Goal: Information Seeking & Learning: Learn about a topic

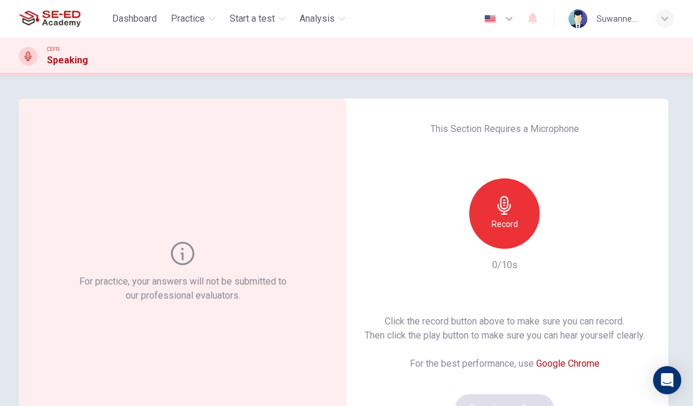
click at [187, 20] on span "Practice" at bounding box center [188, 19] width 34 height 14
click at [179, 15] on span "Practice" at bounding box center [188, 19] width 34 height 14
click at [185, 16] on span "Practice" at bounding box center [188, 19] width 34 height 14
click at [184, 23] on span "Practice" at bounding box center [188, 19] width 34 height 14
click at [199, 16] on span "Practice" at bounding box center [188, 19] width 34 height 14
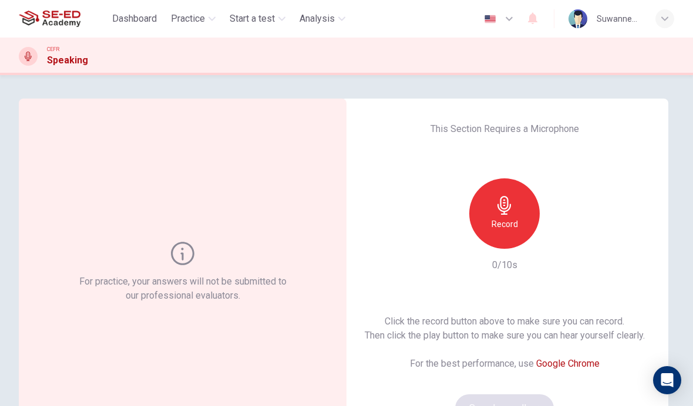
click at [204, 20] on span "Practice" at bounding box center [188, 19] width 34 height 14
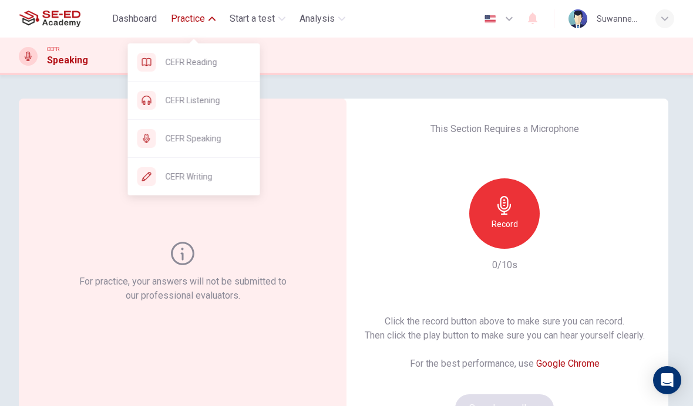
click at [207, 62] on span "CEFR Reading" at bounding box center [208, 62] width 85 height 14
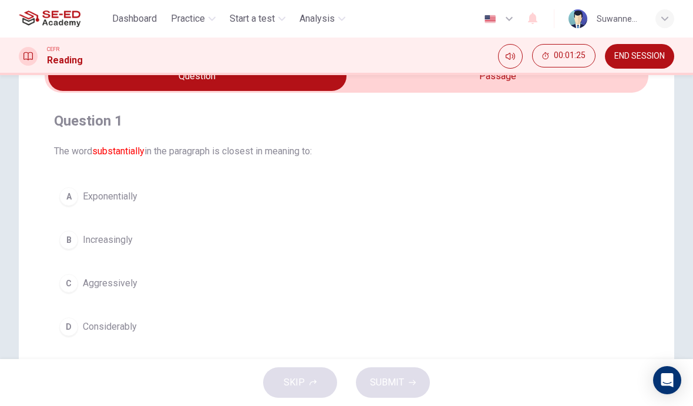
scroll to position [56, 0]
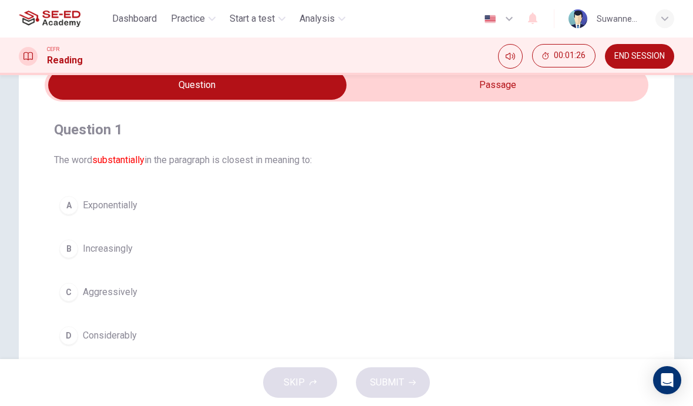
click at [517, 84] on input "checkbox" at bounding box center [198, 84] width 906 height 29
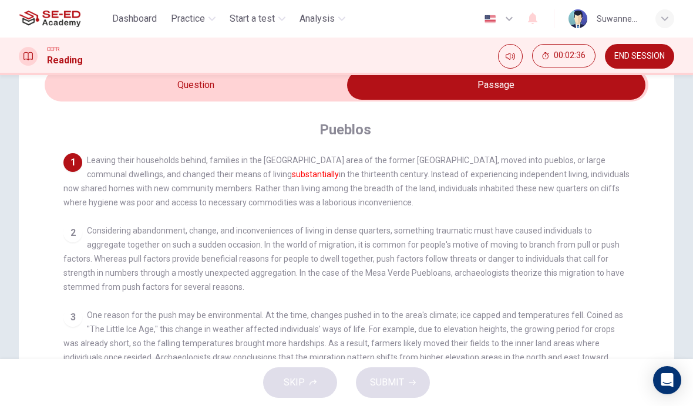
click at [198, 83] on input "checkbox" at bounding box center [496, 84] width 906 height 29
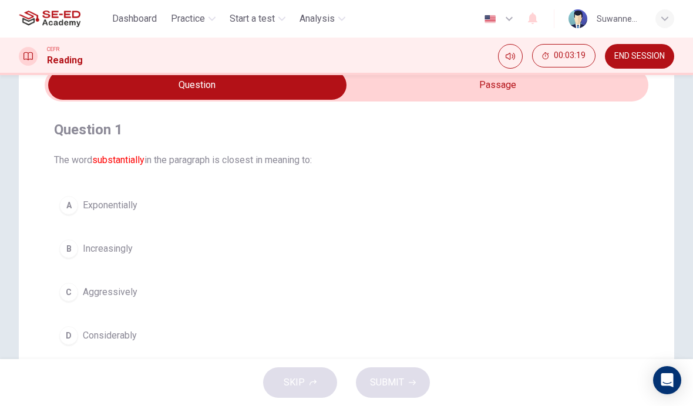
click at [500, 78] on input "checkbox" at bounding box center [198, 84] width 906 height 29
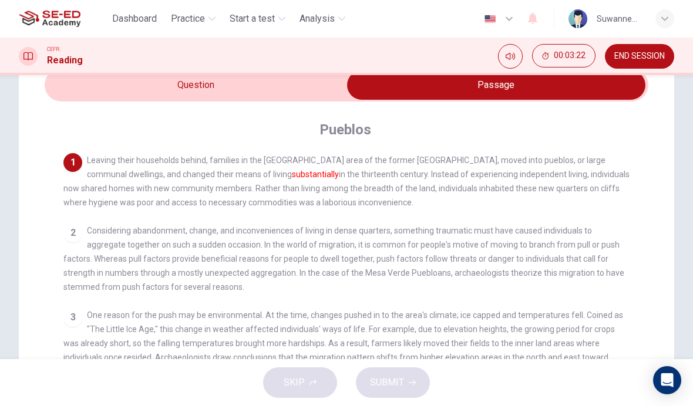
click at [201, 83] on input "checkbox" at bounding box center [496, 84] width 906 height 29
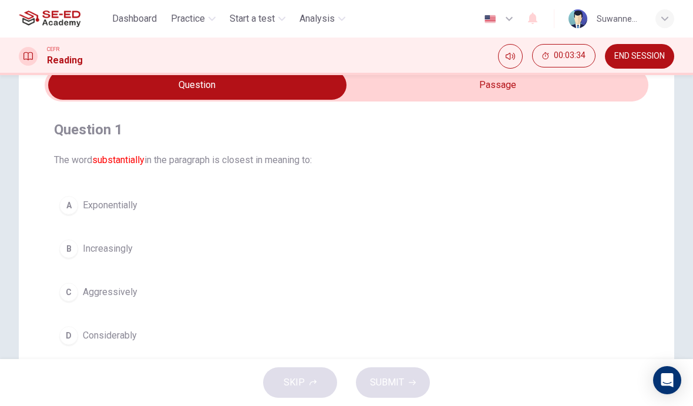
click at [510, 88] on input "checkbox" at bounding box center [198, 84] width 906 height 29
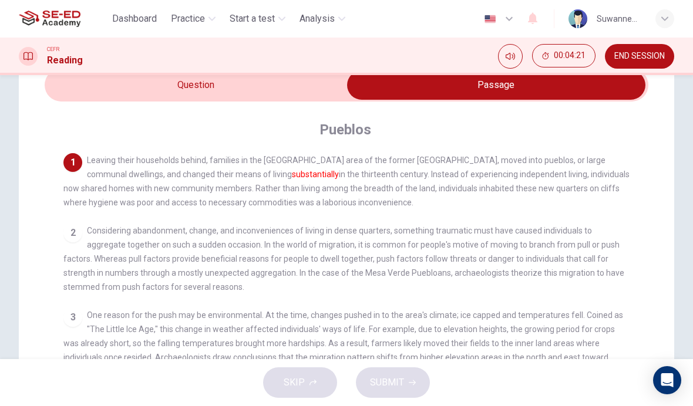
click at [187, 88] on input "checkbox" at bounding box center [496, 84] width 906 height 29
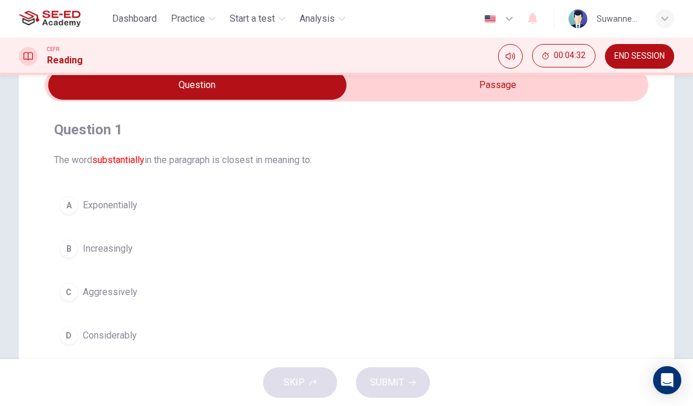
click at [75, 337] on div "D" at bounding box center [68, 336] width 19 height 19
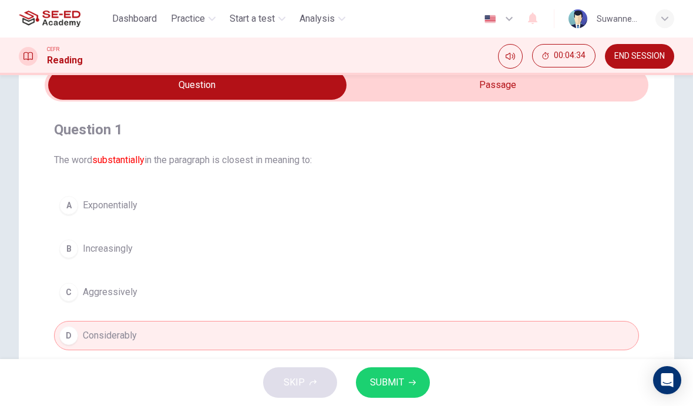
click at [388, 389] on span "SUBMIT" at bounding box center [387, 383] width 34 height 16
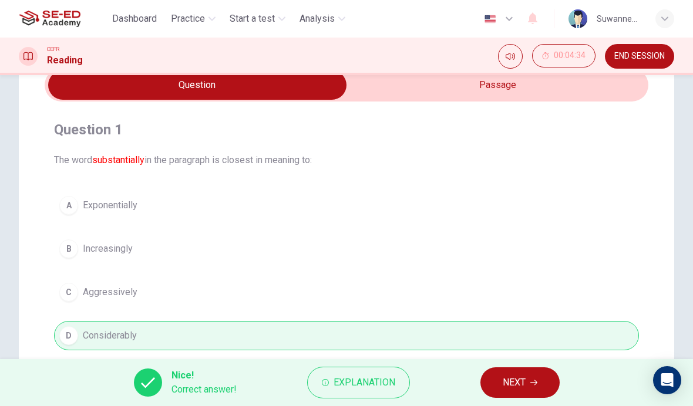
click at [519, 83] on input "checkbox" at bounding box center [198, 84] width 906 height 29
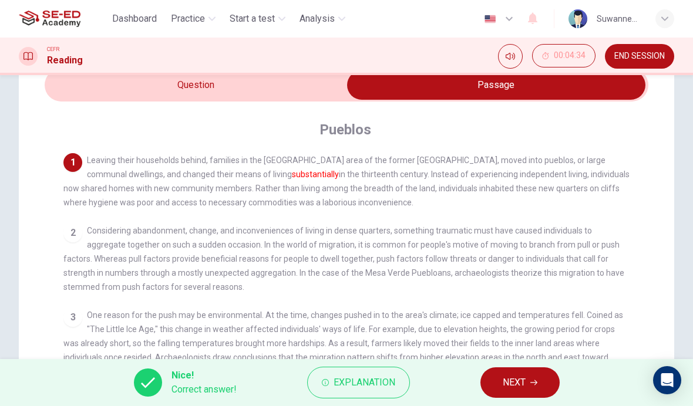
click at [226, 92] on input "checkbox" at bounding box center [496, 84] width 906 height 29
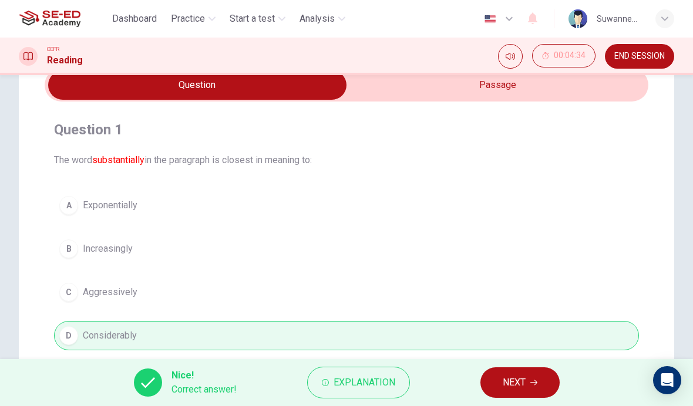
click at [521, 378] on span "NEXT" at bounding box center [514, 383] width 23 height 16
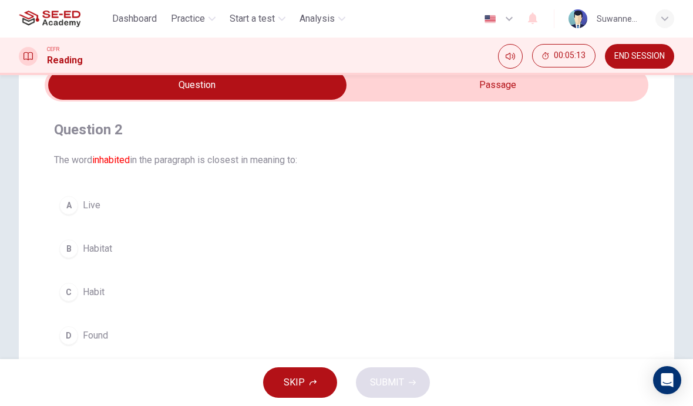
click at [510, 83] on input "checkbox" at bounding box center [198, 84] width 906 height 29
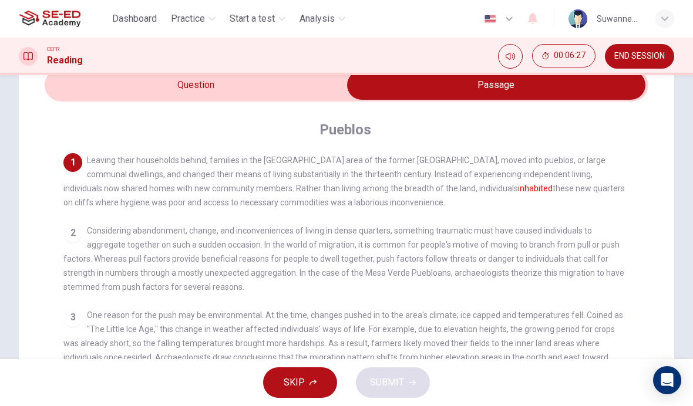
click at [200, 81] on input "checkbox" at bounding box center [496, 84] width 906 height 29
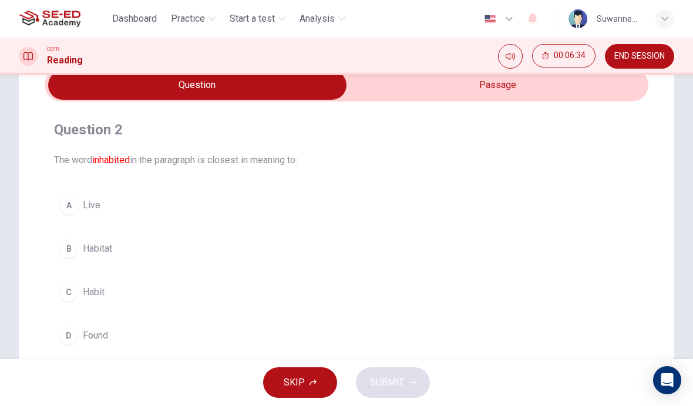
click at [79, 208] on button "A Live" at bounding box center [346, 205] width 585 height 29
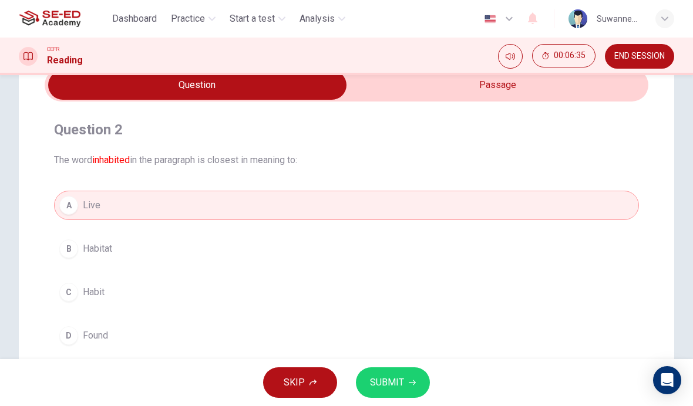
click at [399, 383] on span "SUBMIT" at bounding box center [387, 383] width 34 height 16
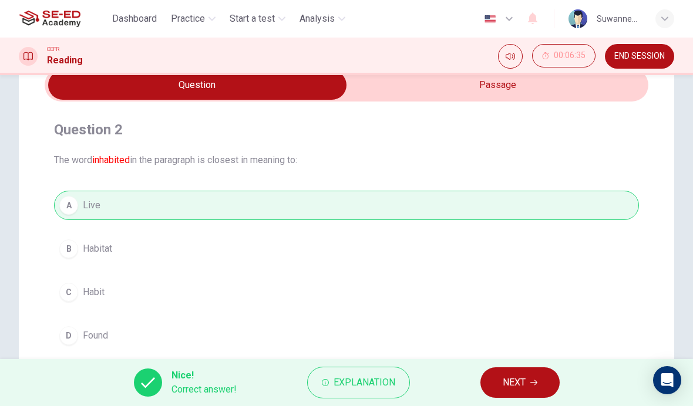
click at [533, 385] on icon "button" at bounding box center [533, 382] width 7 height 7
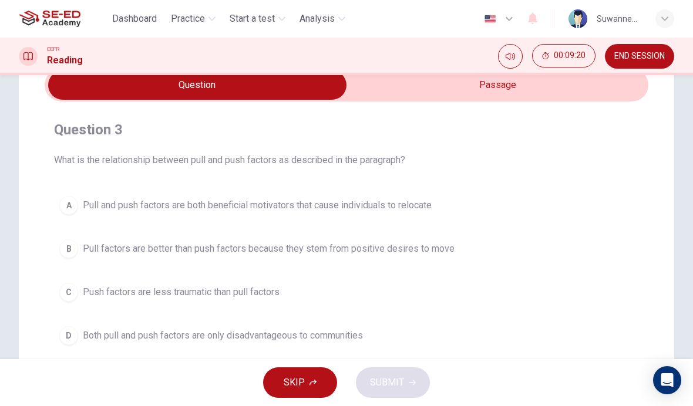
click at [506, 84] on input "checkbox" at bounding box center [198, 84] width 906 height 29
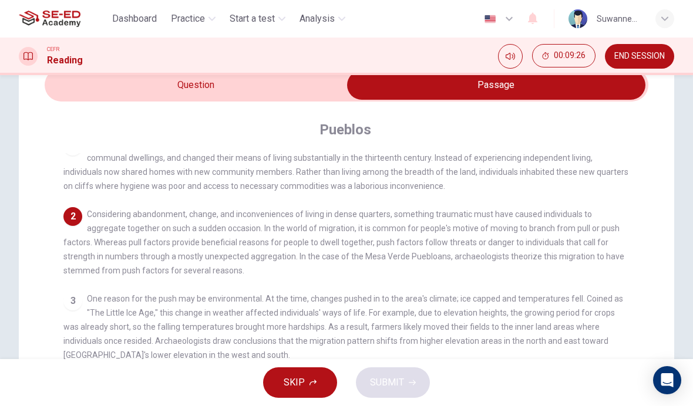
scroll to position [32, 0]
click at [201, 83] on input "checkbox" at bounding box center [496, 84] width 906 height 29
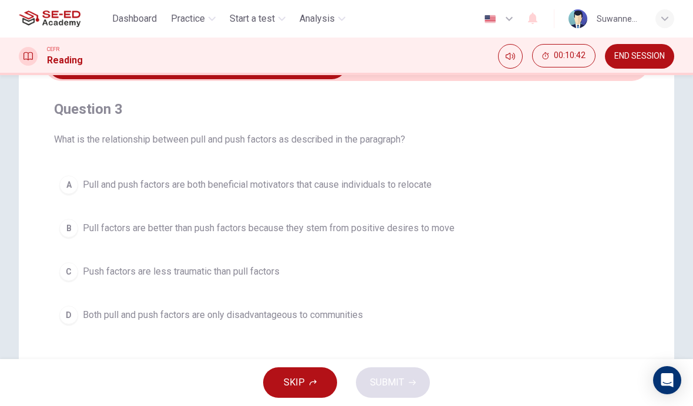
scroll to position [77, 0]
click at [75, 184] on div "A" at bounding box center [68, 184] width 19 height 19
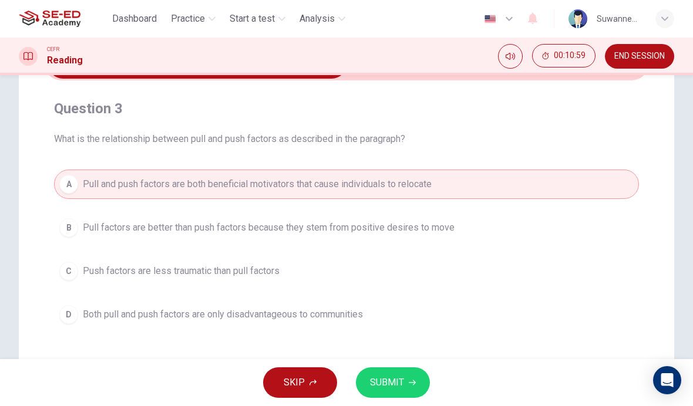
click at [406, 389] on button "SUBMIT" at bounding box center [393, 383] width 74 height 31
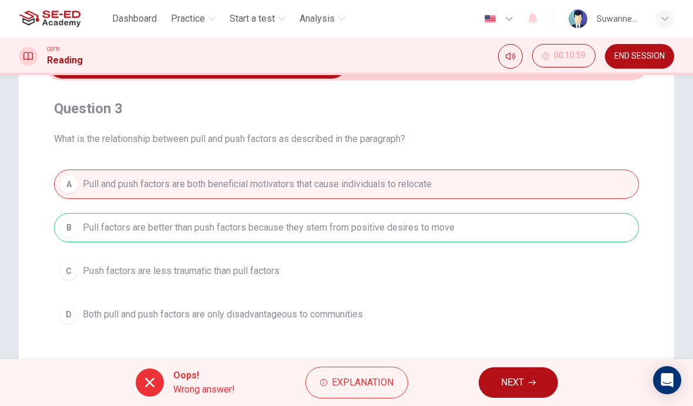
click at [375, 386] on span "Explanation" at bounding box center [363, 383] width 62 height 16
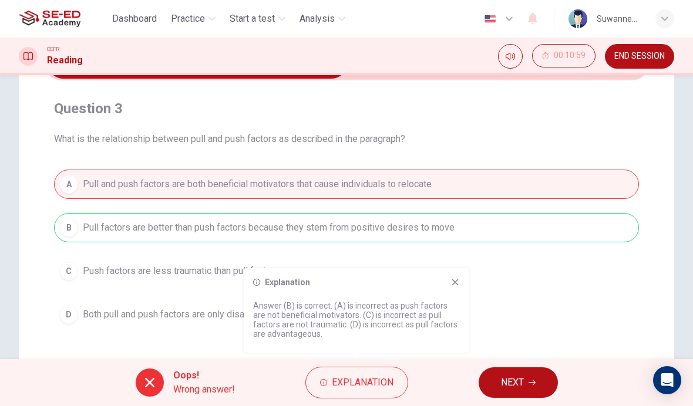
click at [526, 381] on button "NEXT" at bounding box center [518, 383] width 79 height 31
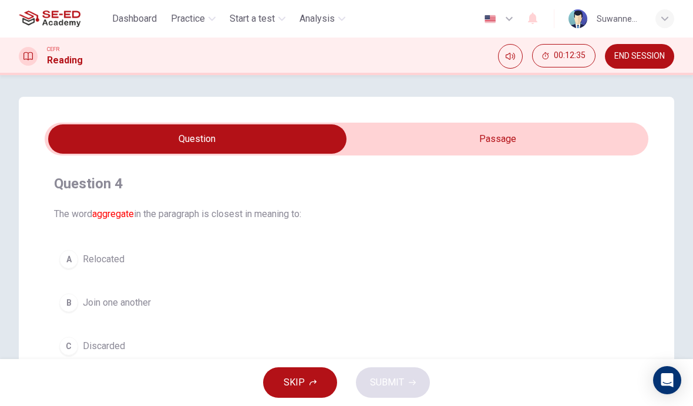
scroll to position [1, 0]
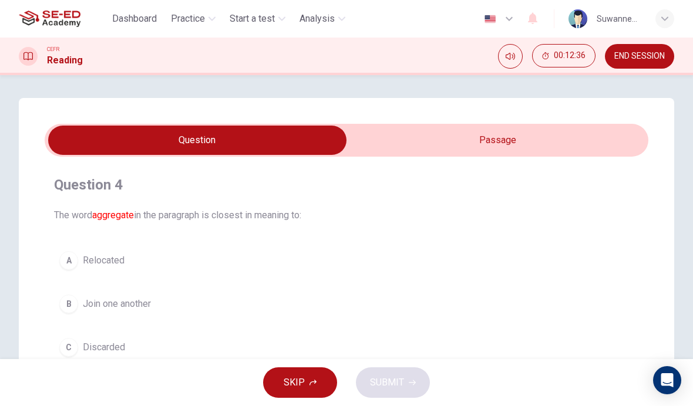
click at [517, 139] on input "checkbox" at bounding box center [198, 140] width 906 height 29
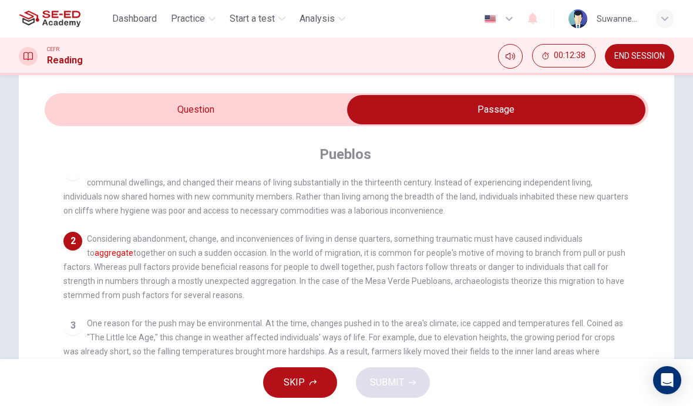
scroll to position [32, 0]
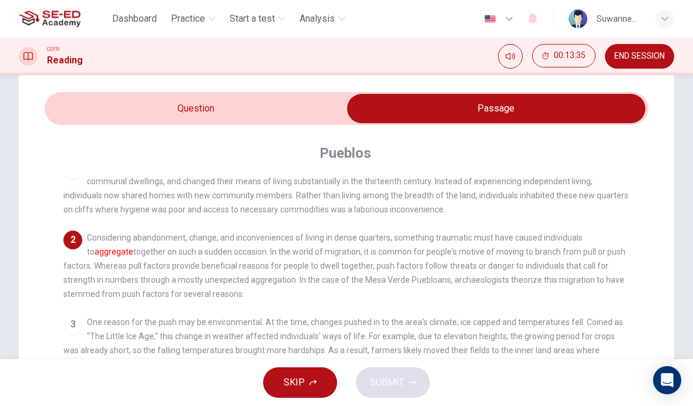
click at [196, 103] on input "checkbox" at bounding box center [496, 108] width 906 height 29
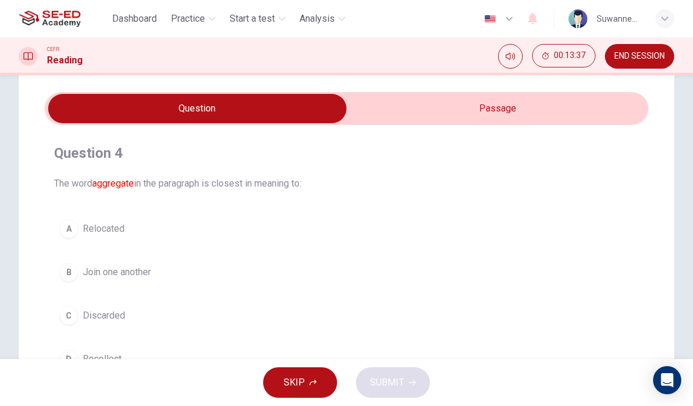
click at [73, 267] on div "B" at bounding box center [68, 272] width 19 height 19
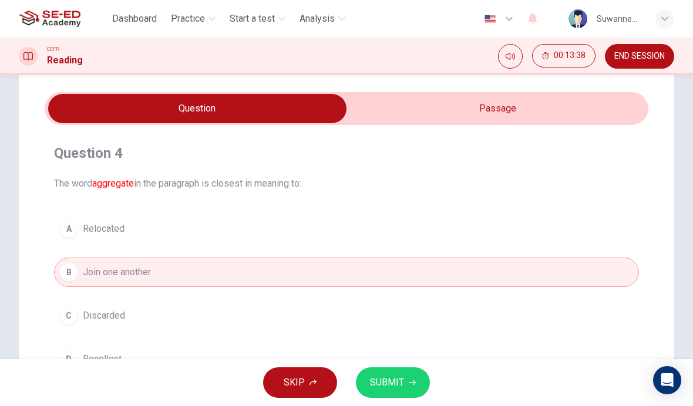
click at [406, 386] on button "SUBMIT" at bounding box center [393, 383] width 74 height 31
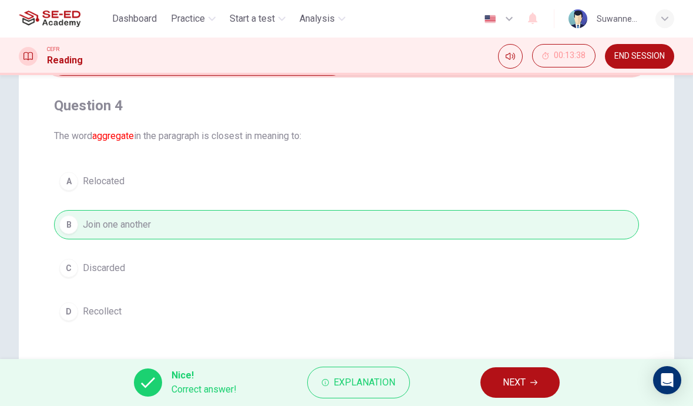
scroll to position [80, 0]
click at [534, 382] on icon "button" at bounding box center [533, 382] width 7 height 7
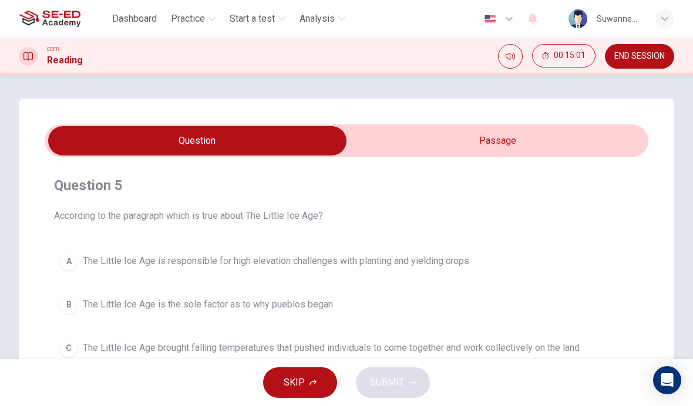
scroll to position [0, 0]
click at [484, 146] on input "checkbox" at bounding box center [198, 140] width 906 height 29
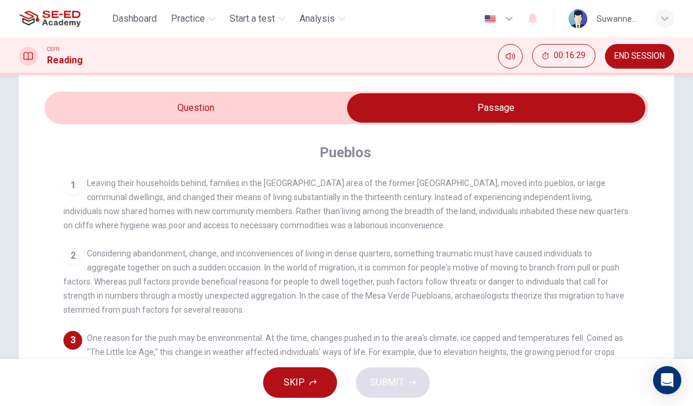
scroll to position [21, 0]
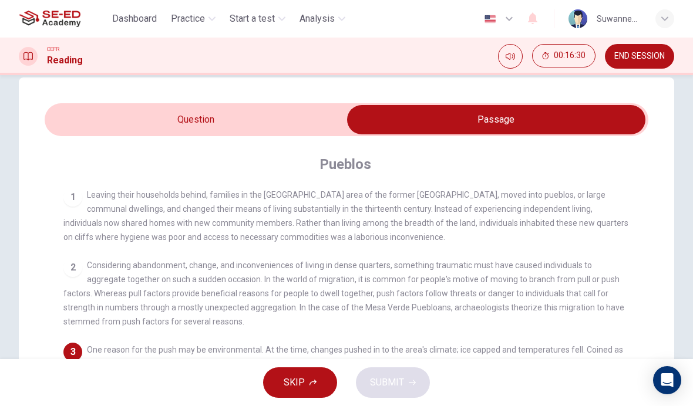
click at [203, 123] on input "checkbox" at bounding box center [496, 119] width 906 height 29
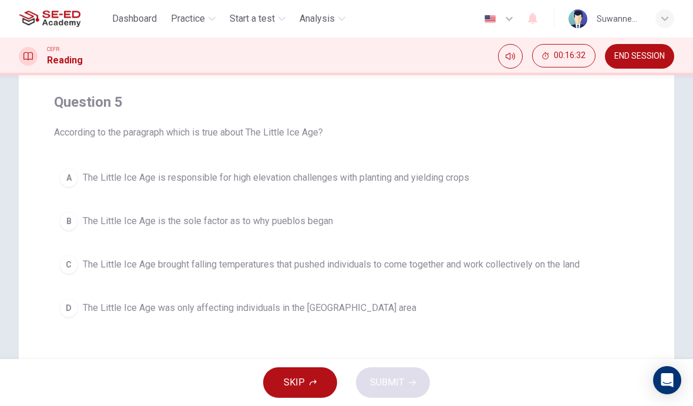
scroll to position [86, 0]
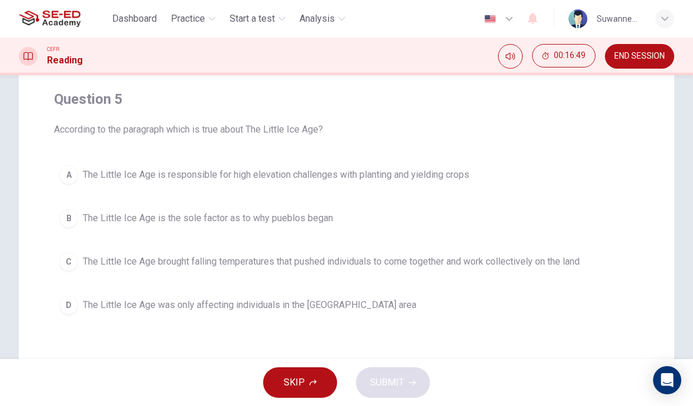
click at [60, 308] on div "D" at bounding box center [68, 305] width 19 height 19
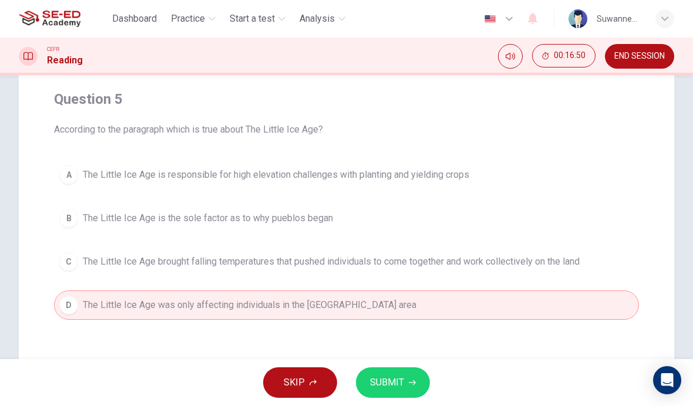
click at [399, 379] on span "SUBMIT" at bounding box center [387, 383] width 34 height 16
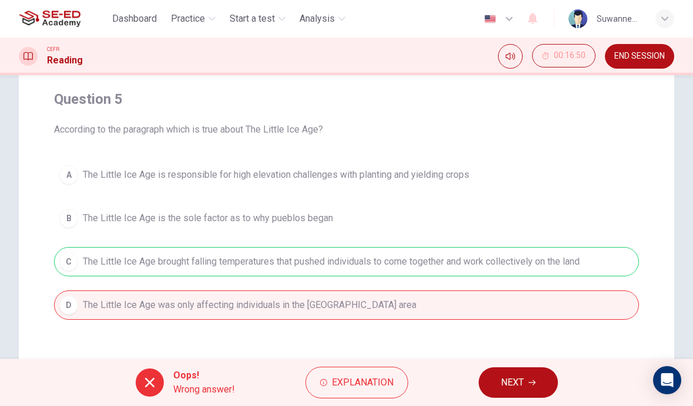
click at [370, 385] on span "Explanation" at bounding box center [363, 383] width 62 height 16
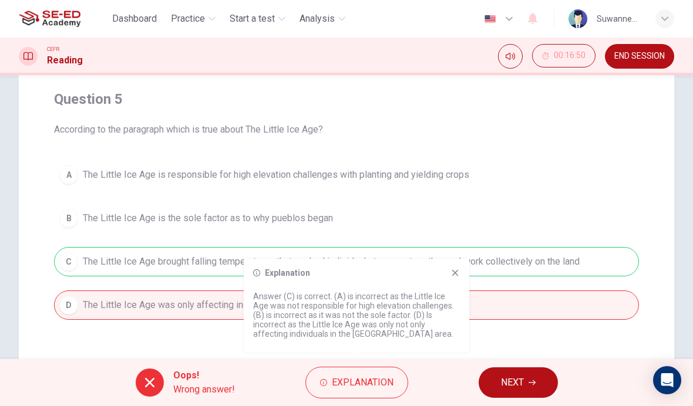
click at [516, 379] on span "NEXT" at bounding box center [512, 383] width 23 height 16
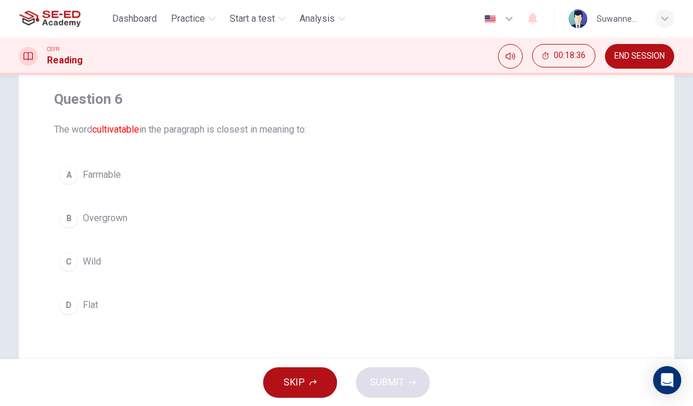
click at [78, 180] on button "A Farmable" at bounding box center [346, 174] width 585 height 29
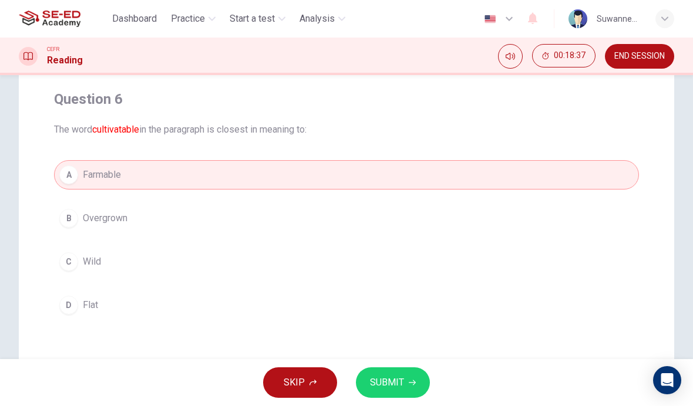
click at [405, 369] on button "SUBMIT" at bounding box center [393, 383] width 74 height 31
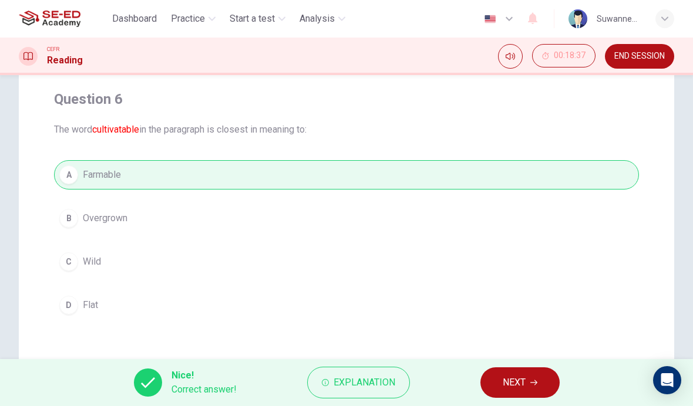
click at [520, 384] on span "NEXT" at bounding box center [514, 383] width 23 height 16
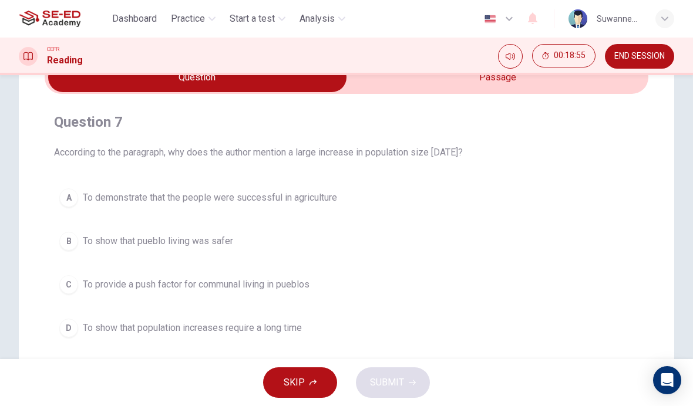
scroll to position [63, 0]
click at [496, 224] on div "A To demonstrate that the people were successful in agriculture B To show that …" at bounding box center [346, 264] width 585 height 160
click at [499, 89] on input "checkbox" at bounding box center [198, 77] width 906 height 29
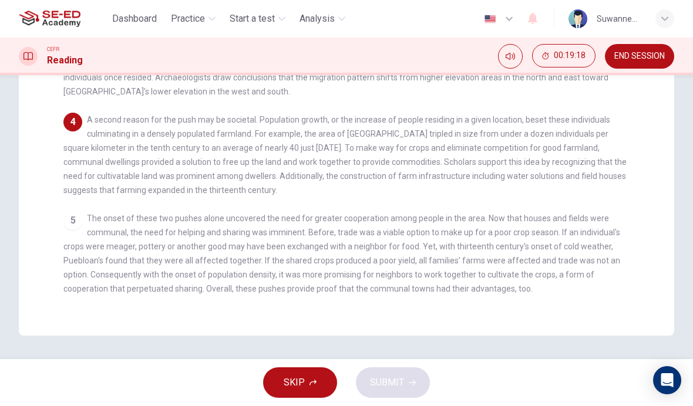
scroll to position [319, 0]
click at [438, 191] on div "4 A second reason for the push may be societal. Population growth, or the incre…" at bounding box center [346, 155] width 567 height 85
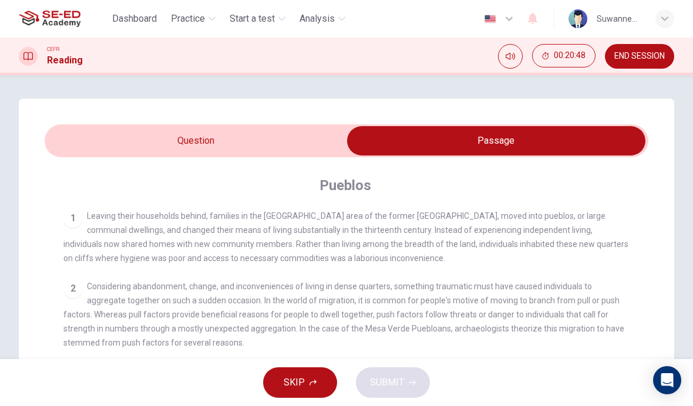
scroll to position [0, 0]
click at [206, 142] on input "checkbox" at bounding box center [496, 140] width 906 height 29
checkbox input "false"
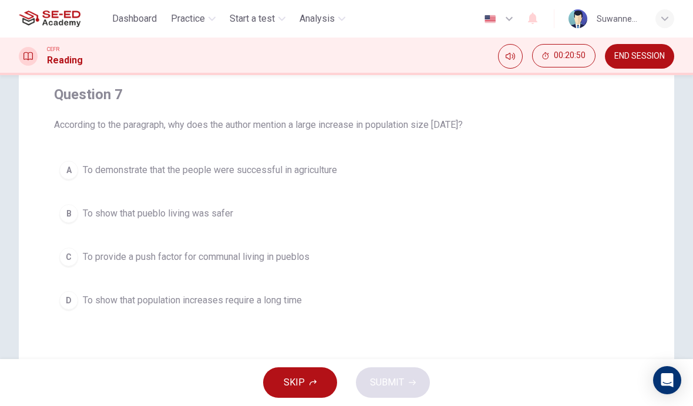
scroll to position [93, 0]
click at [78, 304] on button "D To show that population increases require a long time" at bounding box center [346, 298] width 585 height 29
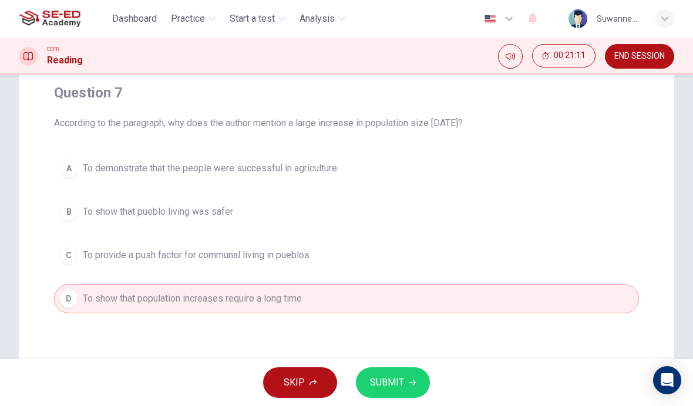
click at [389, 382] on span "SUBMIT" at bounding box center [387, 383] width 34 height 16
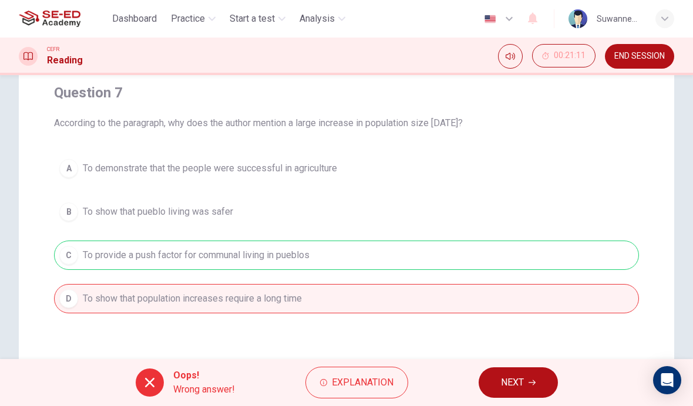
click at [345, 381] on span "Explanation" at bounding box center [363, 383] width 62 height 16
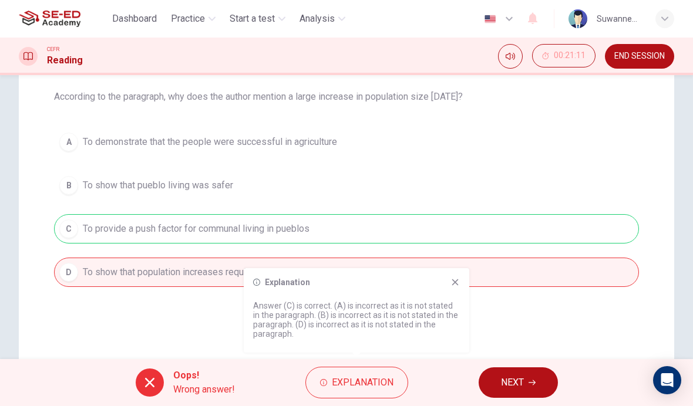
scroll to position [140, 0]
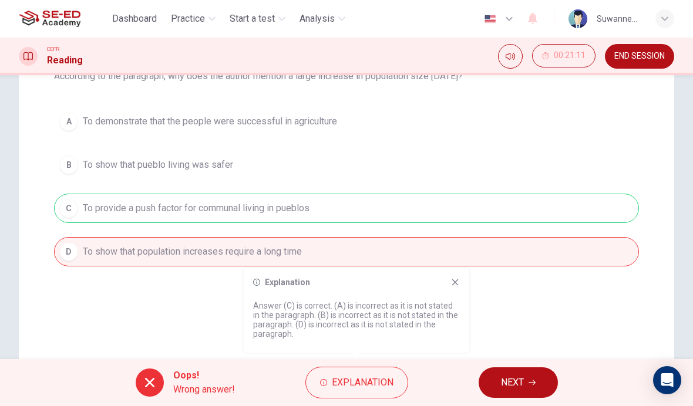
click at [459, 281] on icon at bounding box center [454, 282] width 9 height 9
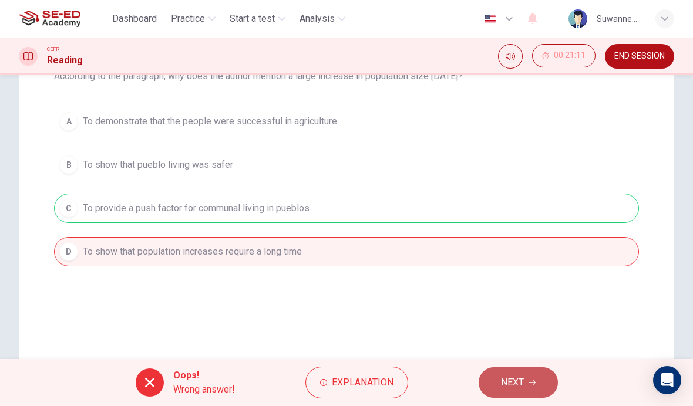
click at [519, 380] on span "NEXT" at bounding box center [512, 383] width 23 height 16
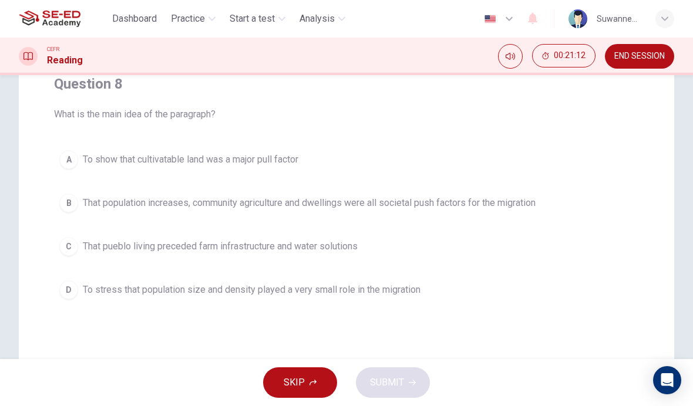
scroll to position [100, 0]
click at [83, 206] on span "That population increases, community agriculture and dwellings were all societa…" at bounding box center [309, 204] width 453 height 14
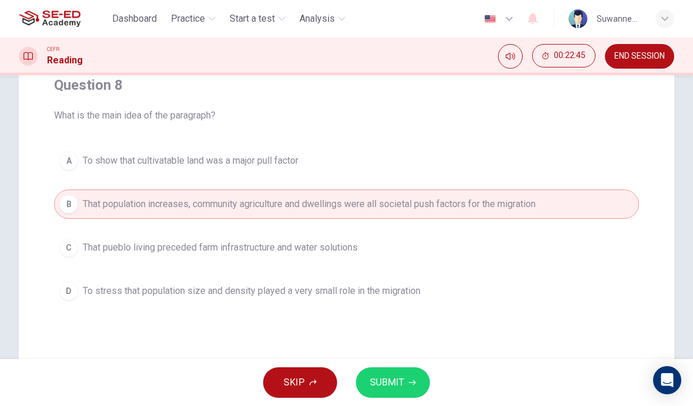
click at [400, 382] on span "SUBMIT" at bounding box center [387, 383] width 34 height 16
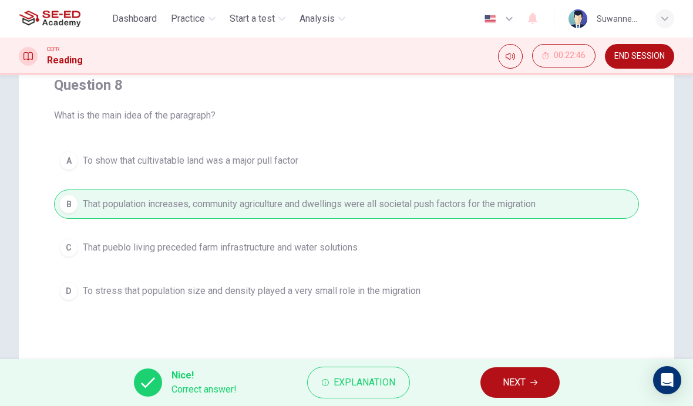
click at [534, 383] on icon "button" at bounding box center [533, 383] width 7 height 5
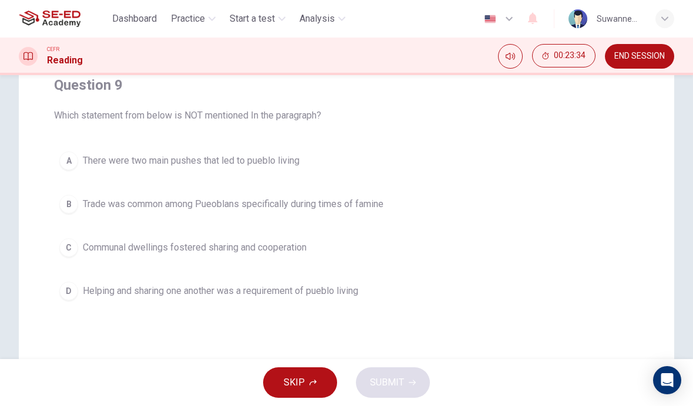
click at [73, 157] on div "A" at bounding box center [68, 161] width 19 height 19
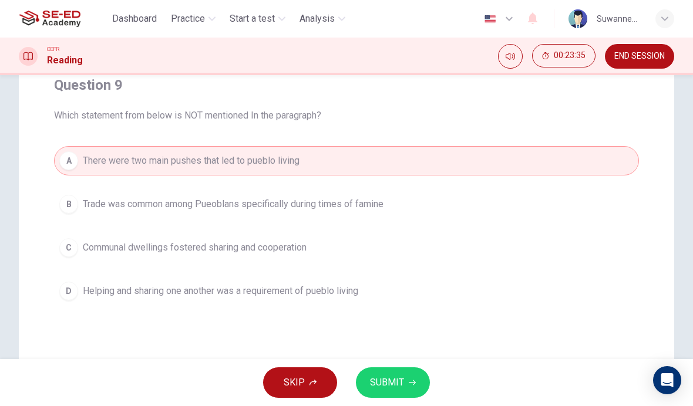
click at [388, 388] on span "SUBMIT" at bounding box center [387, 383] width 34 height 16
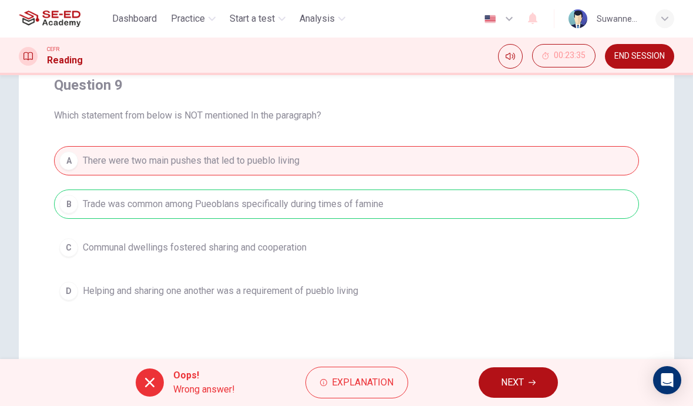
click at [517, 383] on span "NEXT" at bounding box center [512, 383] width 23 height 16
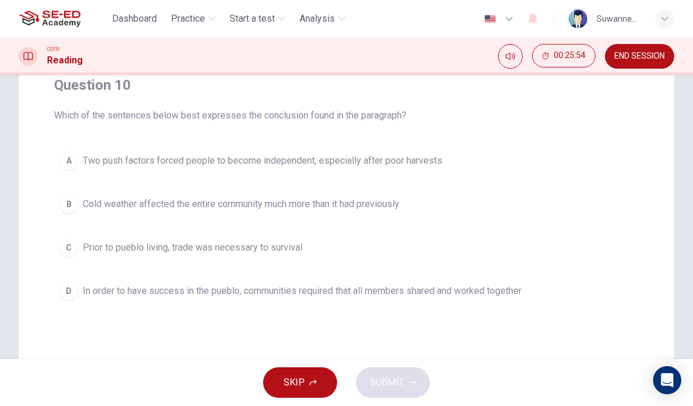
click at [80, 210] on button "B Cold weather affected the entire community much more than it had previously" at bounding box center [346, 204] width 585 height 29
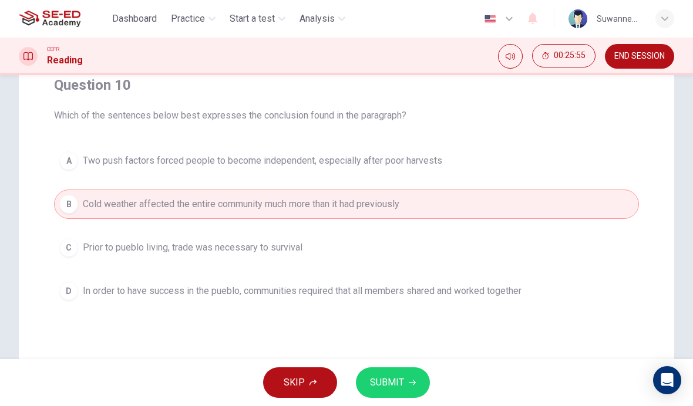
click at [403, 385] on button "SUBMIT" at bounding box center [393, 383] width 74 height 31
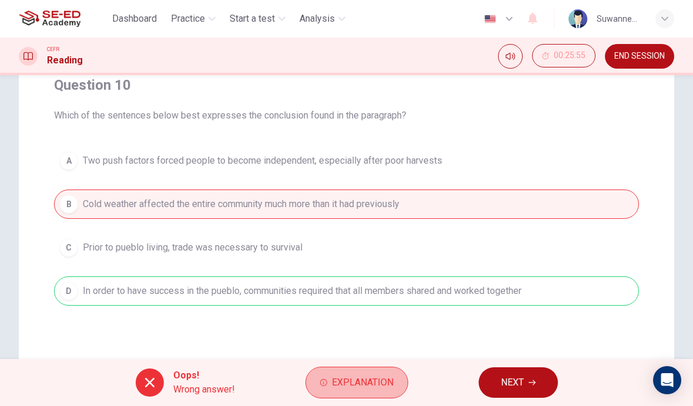
click at [358, 383] on span "Explanation" at bounding box center [363, 383] width 62 height 16
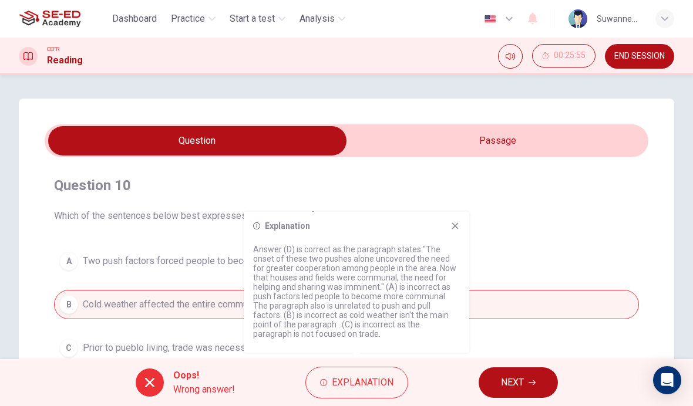
scroll to position [0, 0]
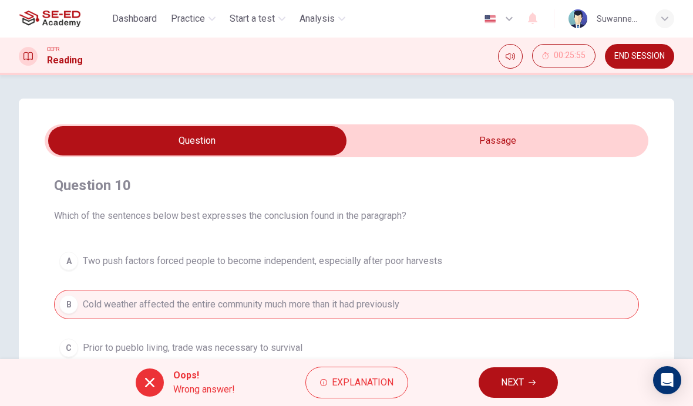
click at [197, 25] on span "Practice" at bounding box center [188, 19] width 34 height 14
click at [195, 21] on span "Practice" at bounding box center [188, 19] width 34 height 14
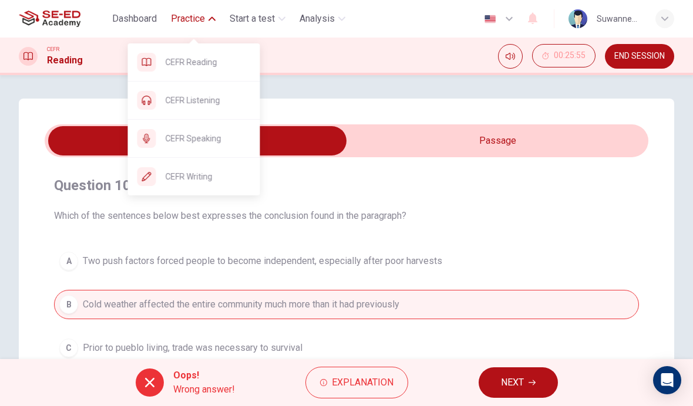
click at [224, 142] on span "CEFR Speaking" at bounding box center [208, 139] width 85 height 14
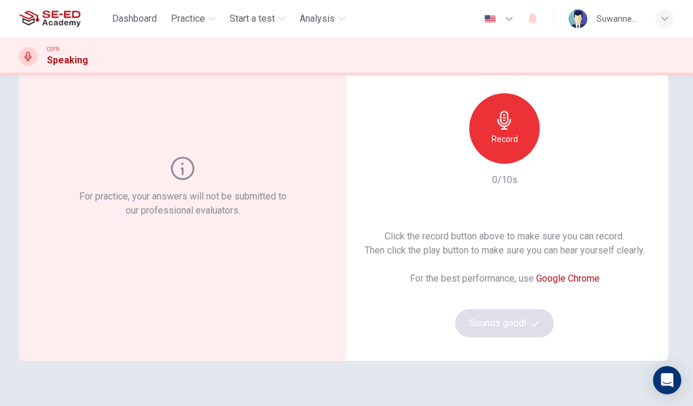
scroll to position [83, 0]
click at [506, 129] on icon "button" at bounding box center [504, 122] width 19 height 19
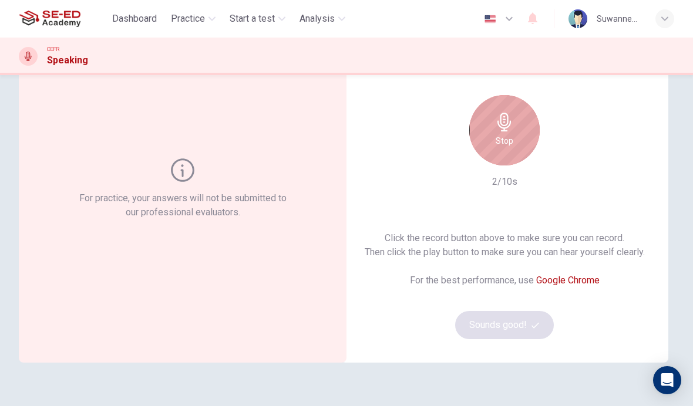
click at [511, 132] on div "Stop" at bounding box center [504, 130] width 70 height 70
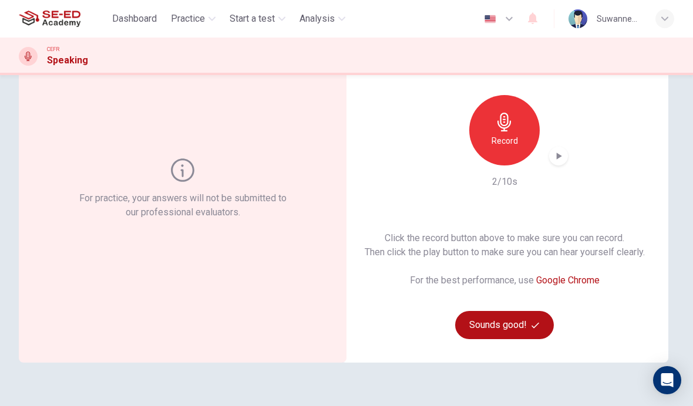
click at [510, 324] on button "Sounds good!" at bounding box center [504, 325] width 99 height 28
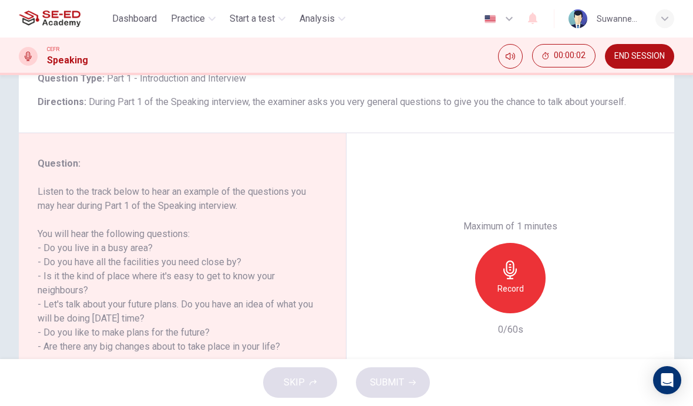
click at [514, 261] on icon "button" at bounding box center [510, 270] width 14 height 19
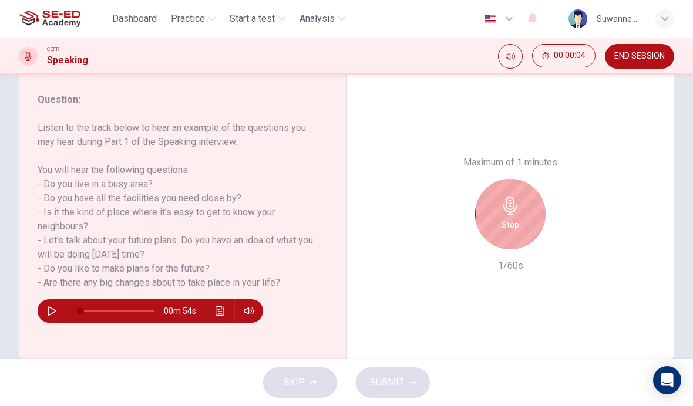
scroll to position [156, 0]
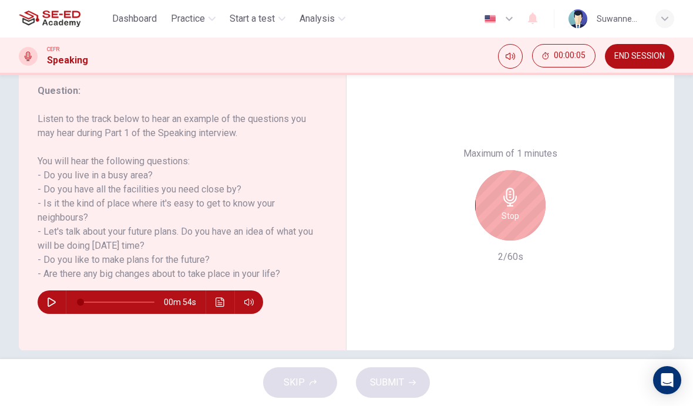
click at [512, 188] on icon "button" at bounding box center [510, 197] width 19 height 19
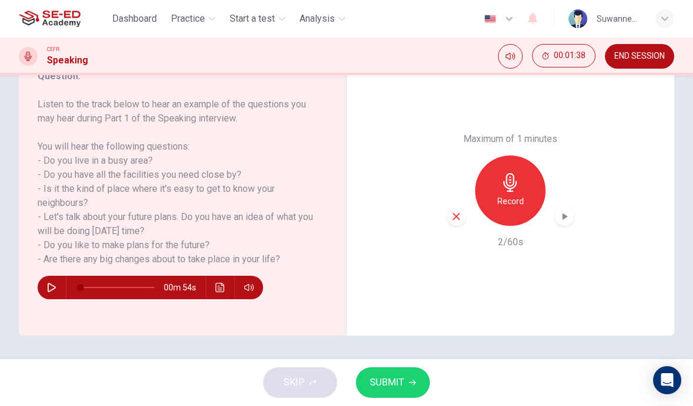
scroll to position [1, 0]
click at [56, 289] on icon "button" at bounding box center [51, 287] width 9 height 9
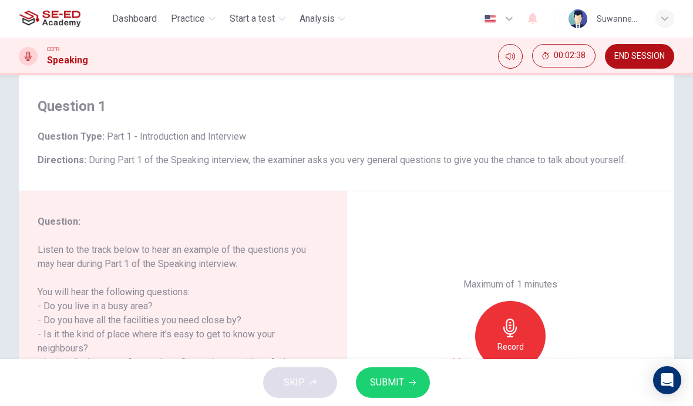
type input "0"
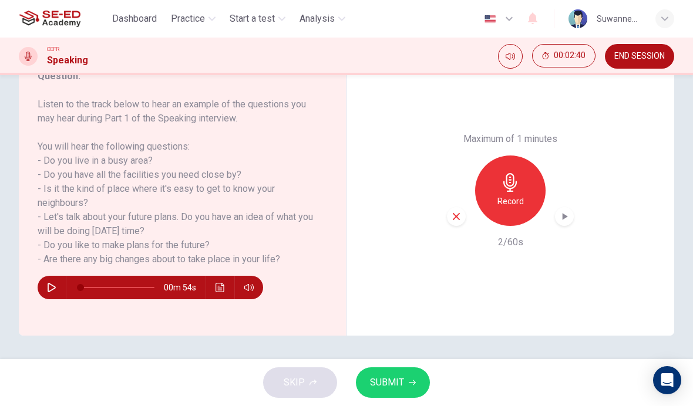
scroll to position [171, 0]
click at [403, 383] on button "SUBMIT" at bounding box center [393, 383] width 74 height 31
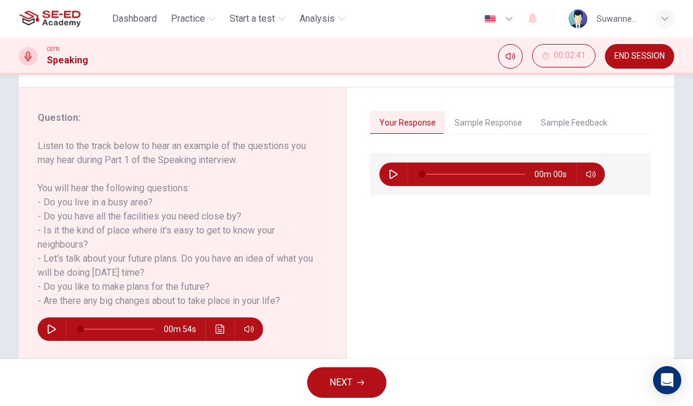
scroll to position [125, 0]
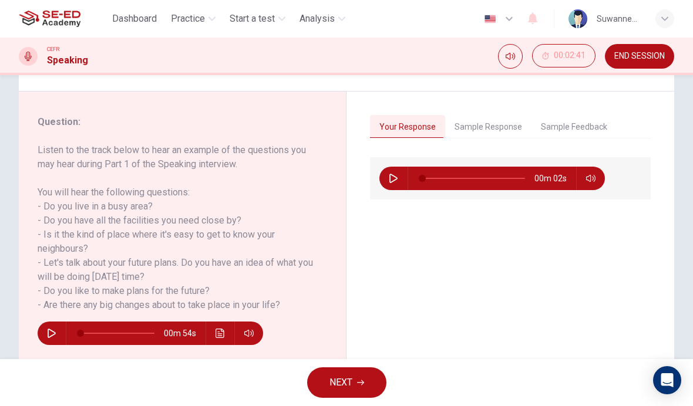
click at [396, 181] on icon "button" at bounding box center [393, 178] width 9 height 9
type input "0"
click at [489, 129] on button "Sample Response" at bounding box center [488, 127] width 86 height 25
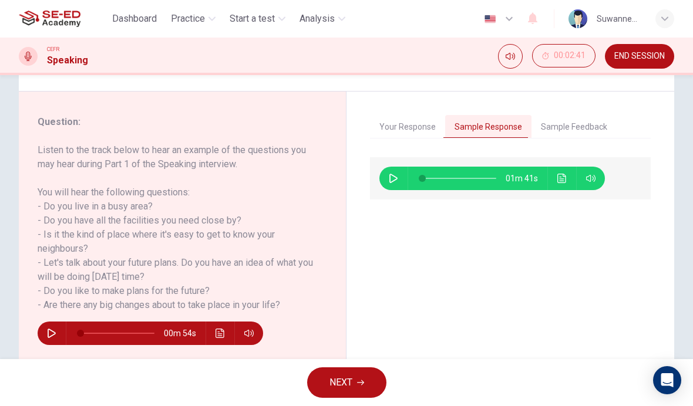
click at [396, 186] on button "button" at bounding box center [393, 178] width 19 height 23
type input "0"
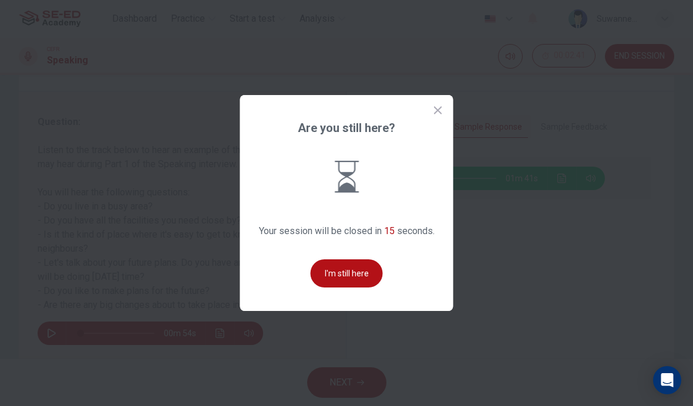
click at [349, 288] on button "I'm still here" at bounding box center [347, 274] width 72 height 28
click at [348, 288] on button "I'm still here" at bounding box center [347, 274] width 72 height 28
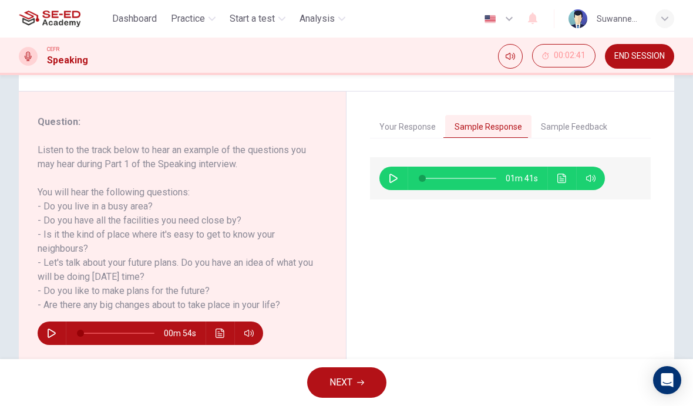
click at [49, 332] on icon "button" at bounding box center [51, 333] width 9 height 9
click at [586, 127] on button "Sample Feedback" at bounding box center [573, 127] width 85 height 25
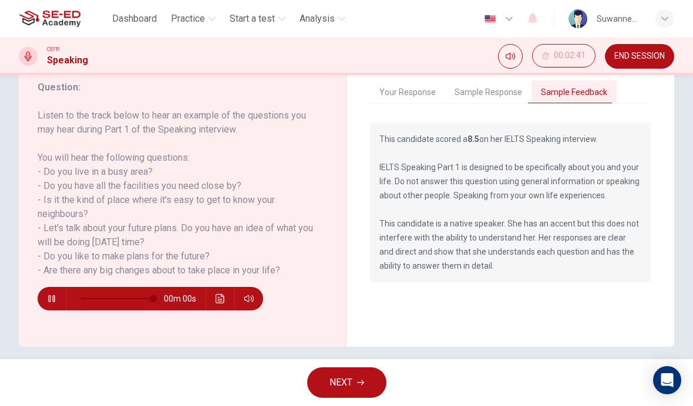
type input "0"
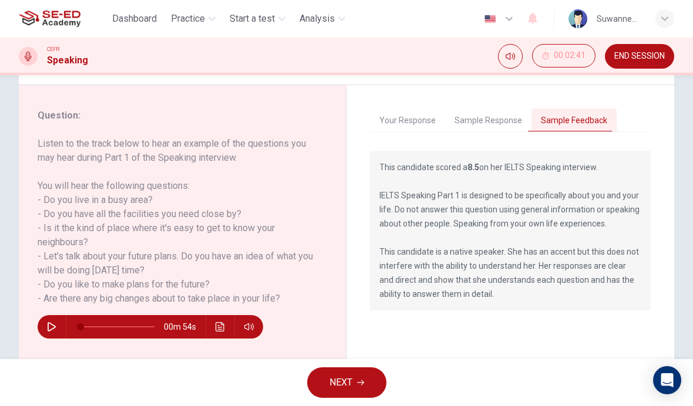
scroll to position [127, 0]
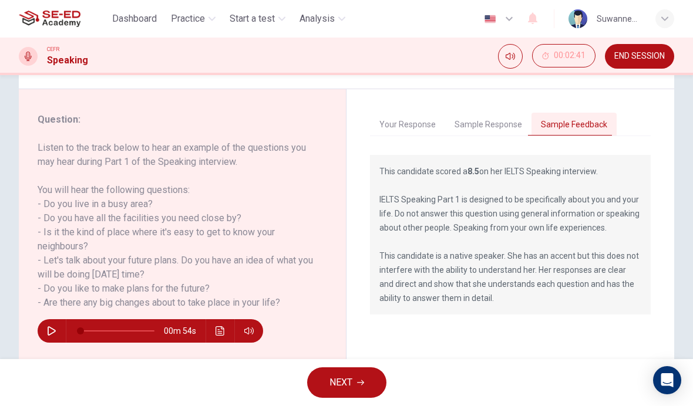
click at [376, 82] on div "Question 1 Question Type : Part 1 - Introduction and Interview Directions : Dur…" at bounding box center [346, 30] width 655 height 118
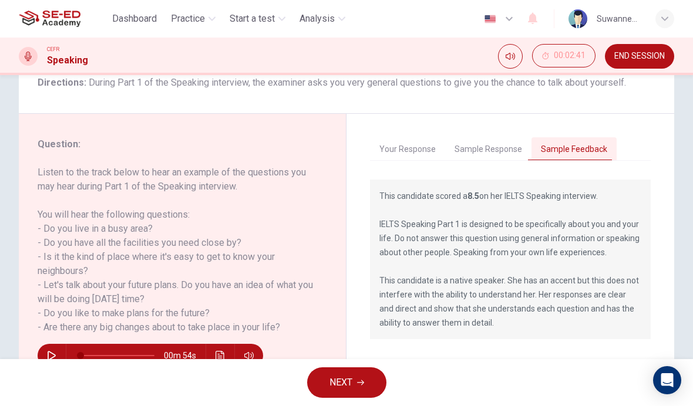
scroll to position [103, 0]
click at [406, 146] on button "Your Response" at bounding box center [407, 149] width 75 height 25
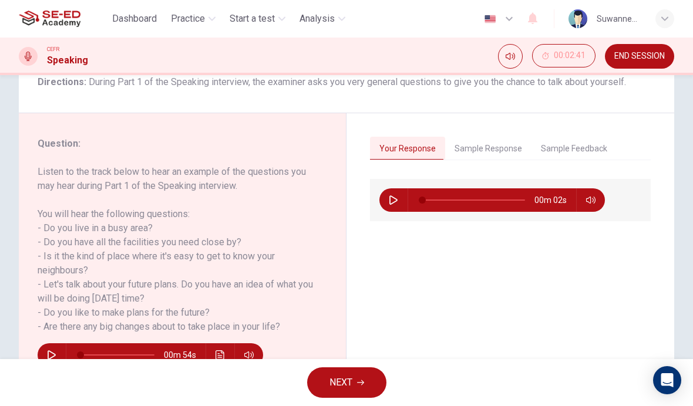
click at [402, 200] on button "button" at bounding box center [393, 200] width 19 height 23
click at [393, 207] on button "button" at bounding box center [393, 200] width 19 height 23
type input "0"
click at [355, 382] on button "NEXT" at bounding box center [346, 383] width 79 height 31
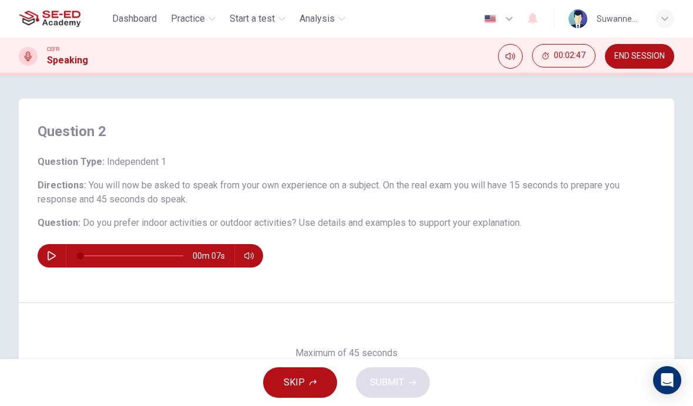
scroll to position [0, 0]
click at [56, 262] on button "button" at bounding box center [51, 255] width 19 height 23
type input "0"
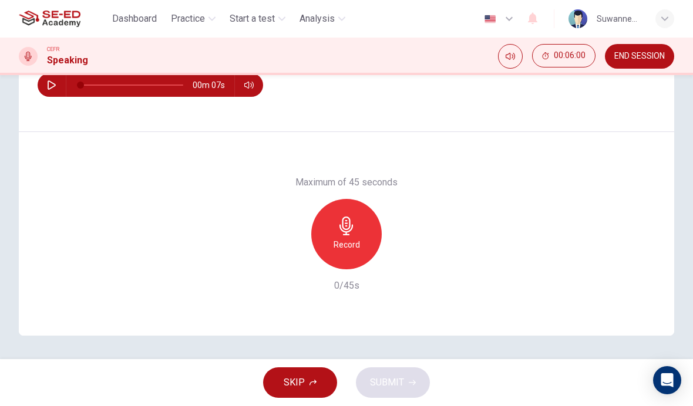
scroll to position [171, 0]
click at [348, 229] on icon "button" at bounding box center [346, 226] width 14 height 19
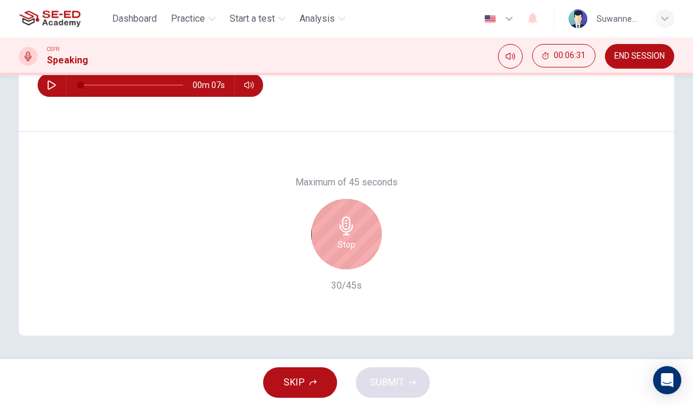
click at [312, 381] on icon "button" at bounding box center [312, 382] width 7 height 7
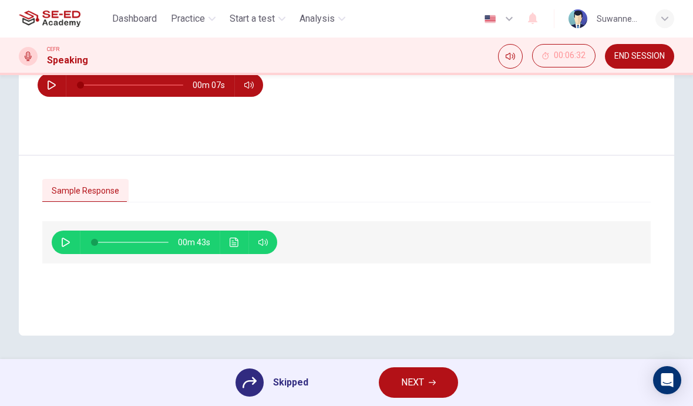
click at [60, 241] on button "button" at bounding box center [65, 242] width 19 height 23
type input "0"
click at [419, 382] on span "NEXT" at bounding box center [412, 383] width 23 height 16
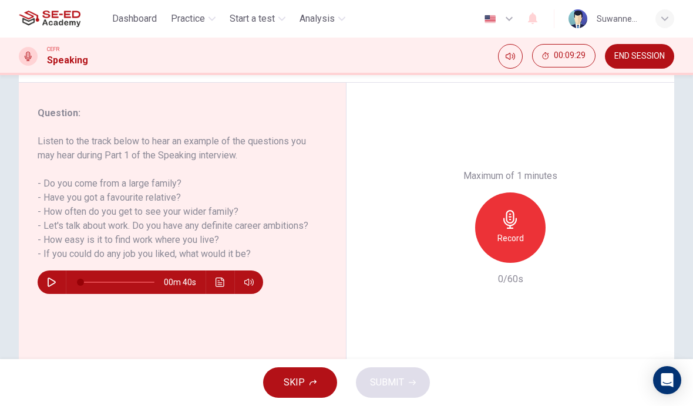
scroll to position [137, 0]
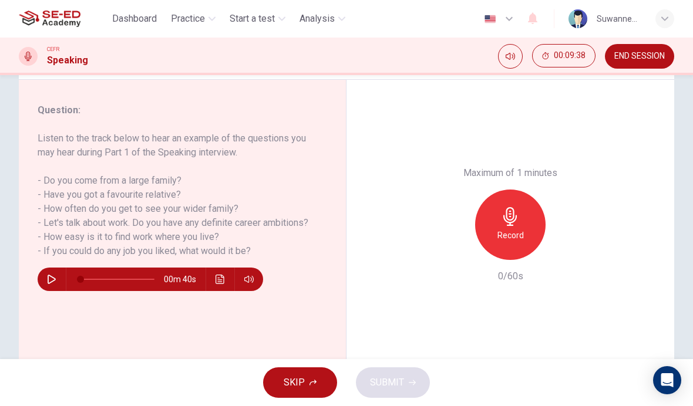
click at [403, 193] on div "Maximum of 1 minutes Record 0/60s" at bounding box center [510, 225] width 328 height 290
click at [395, 143] on div "Maximum of 1 minutes Record 0/60s" at bounding box center [510, 225] width 328 height 290
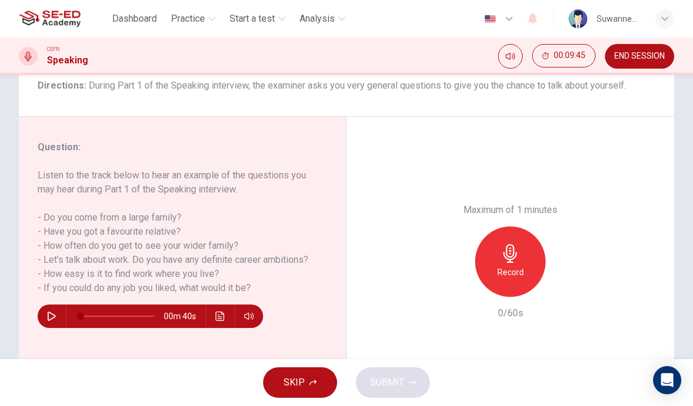
scroll to position [102, 0]
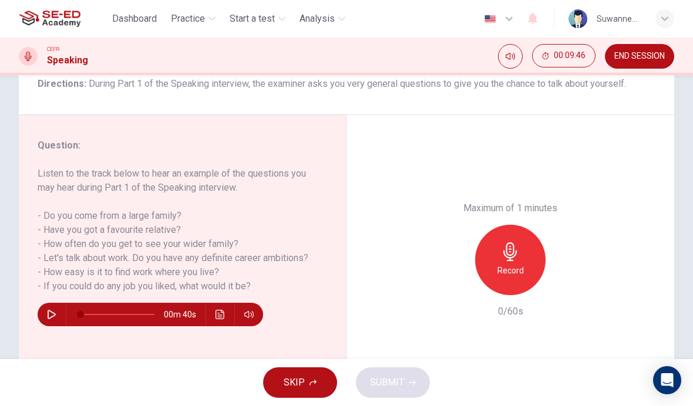
click at [516, 243] on icon "button" at bounding box center [510, 252] width 19 height 19
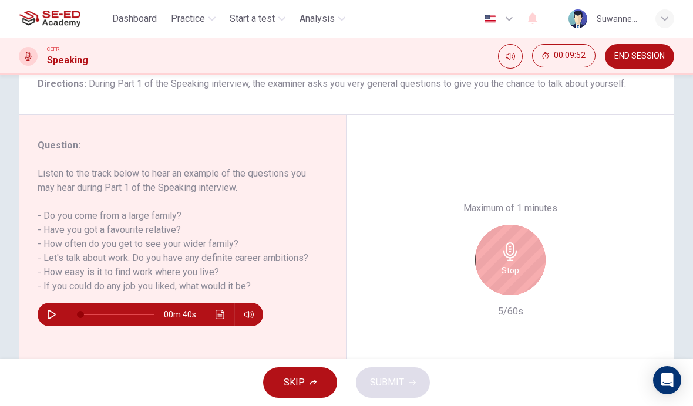
click at [311, 385] on icon "button" at bounding box center [312, 382] width 7 height 7
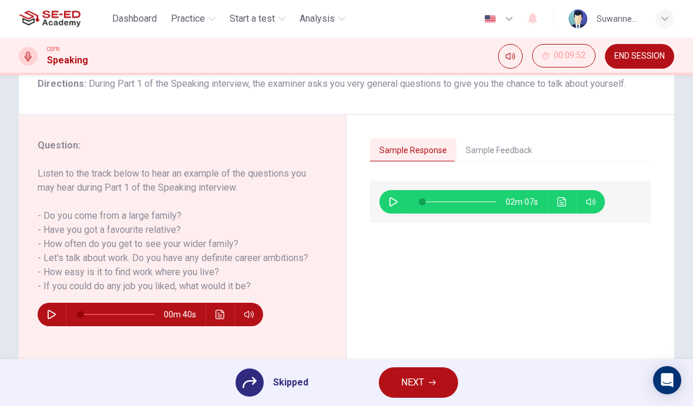
click at [514, 150] on button "Sample Feedback" at bounding box center [498, 151] width 85 height 25
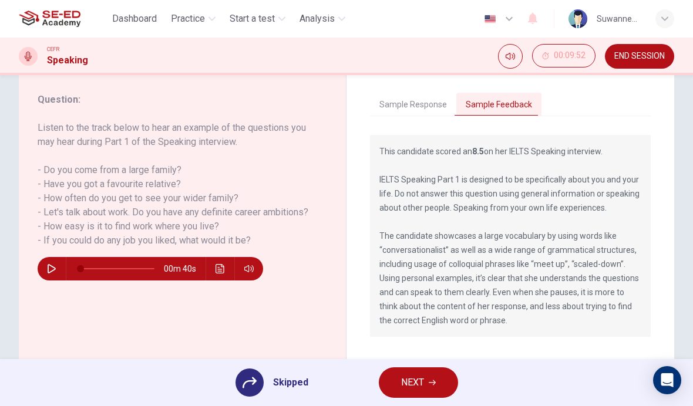
scroll to position [147, 0]
click at [423, 115] on button "Sample Response" at bounding box center [413, 105] width 86 height 25
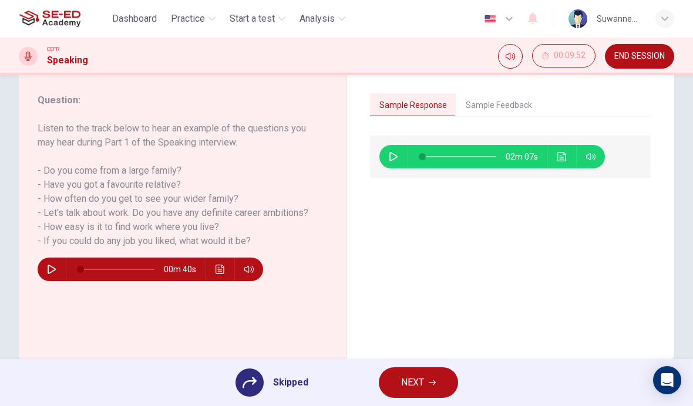
click at [510, 102] on button "Sample Feedback" at bounding box center [498, 105] width 85 height 25
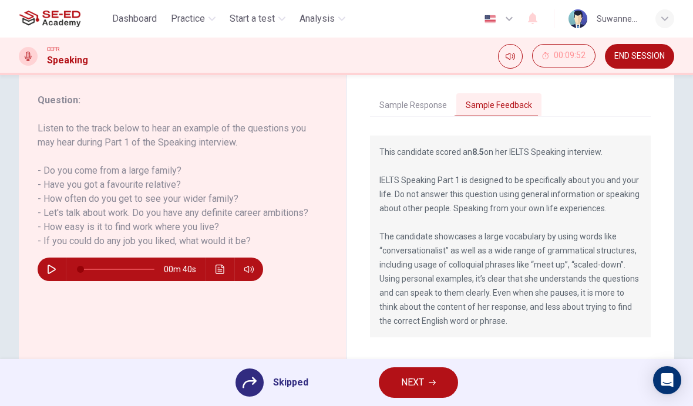
click at [416, 381] on span "NEXT" at bounding box center [412, 383] width 23 height 16
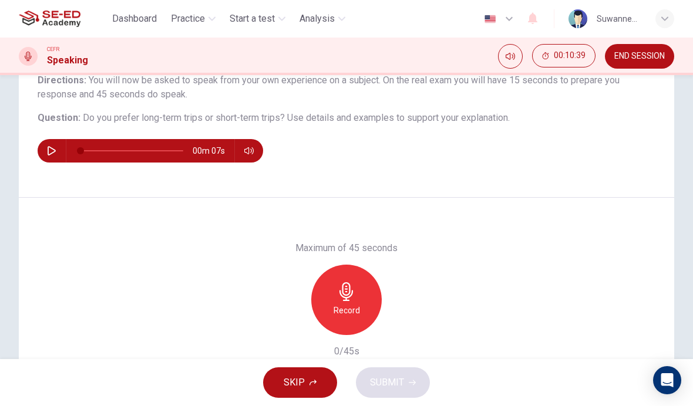
scroll to position [104, 0]
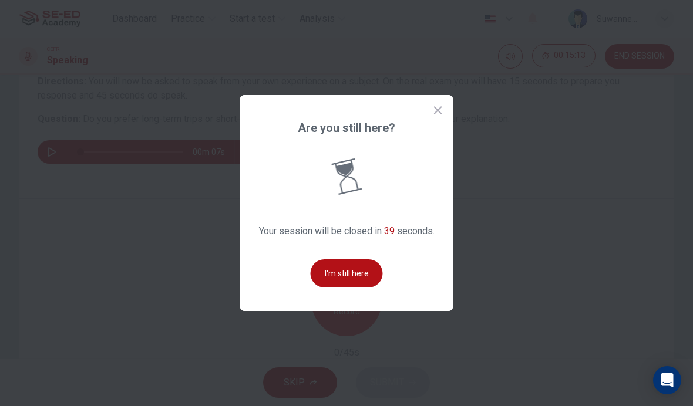
click at [356, 288] on button "I'm still here" at bounding box center [347, 274] width 72 height 28
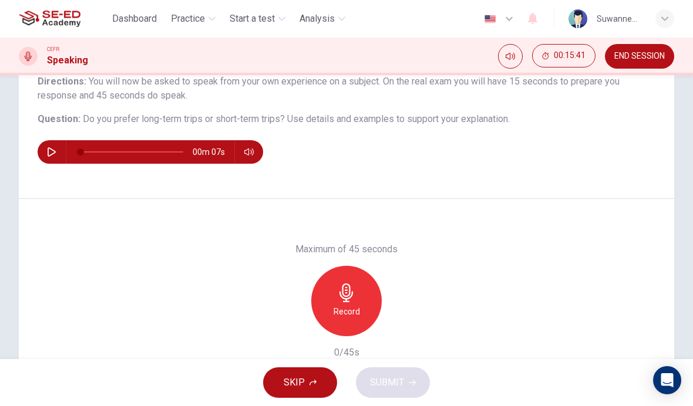
click at [312, 380] on icon "button" at bounding box center [312, 382] width 7 height 7
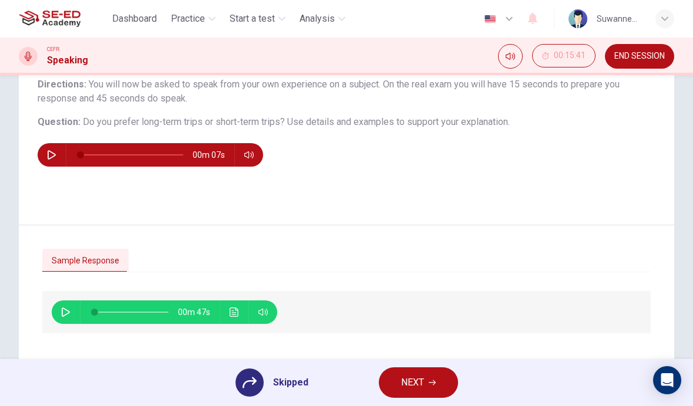
scroll to position [102, 0]
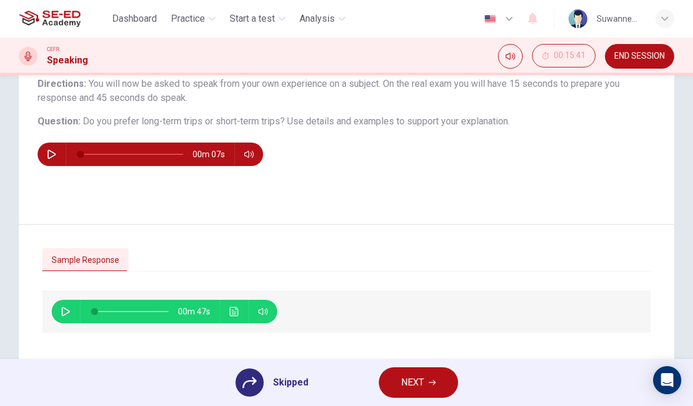
click at [72, 315] on button "button" at bounding box center [65, 311] width 19 height 23
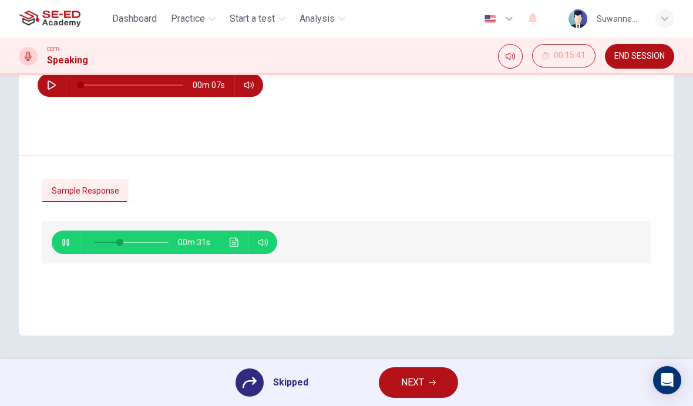
scroll to position [171, 0]
type input "0"
